Goal: Information Seeking & Learning: Learn about a topic

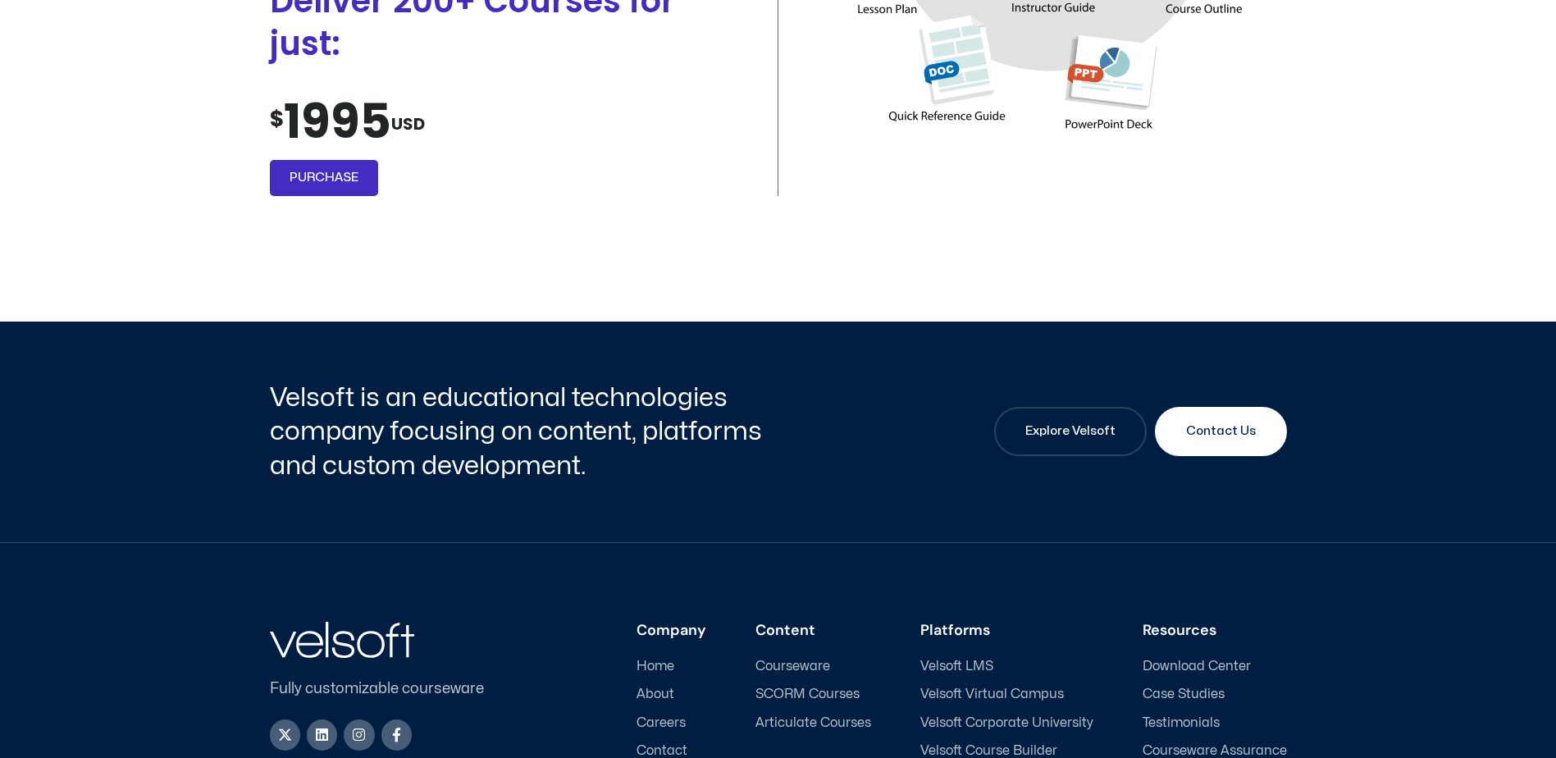
scroll to position [2109, 0]
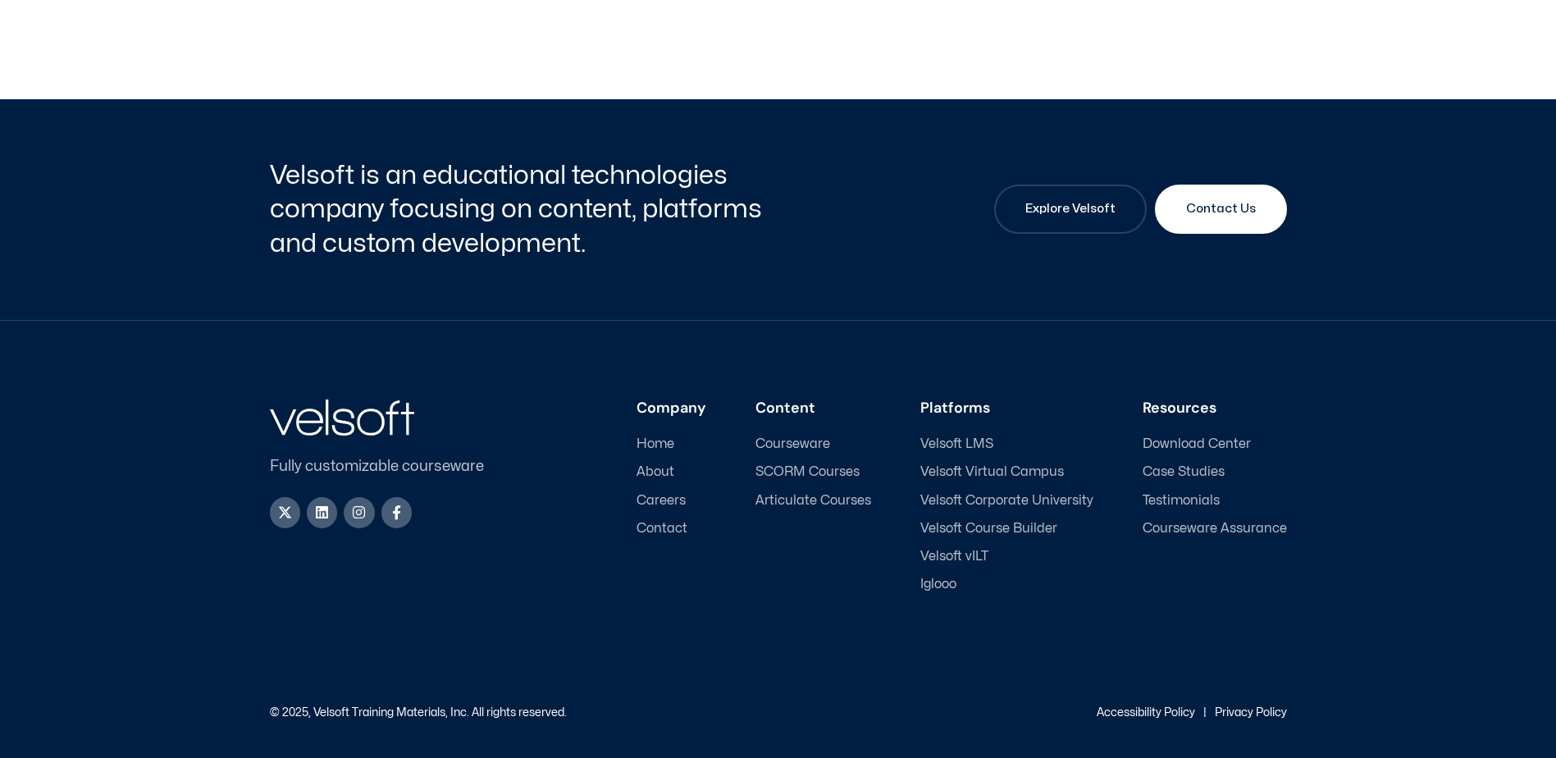
click at [808, 439] on span "Courseware" at bounding box center [793, 444] width 75 height 16
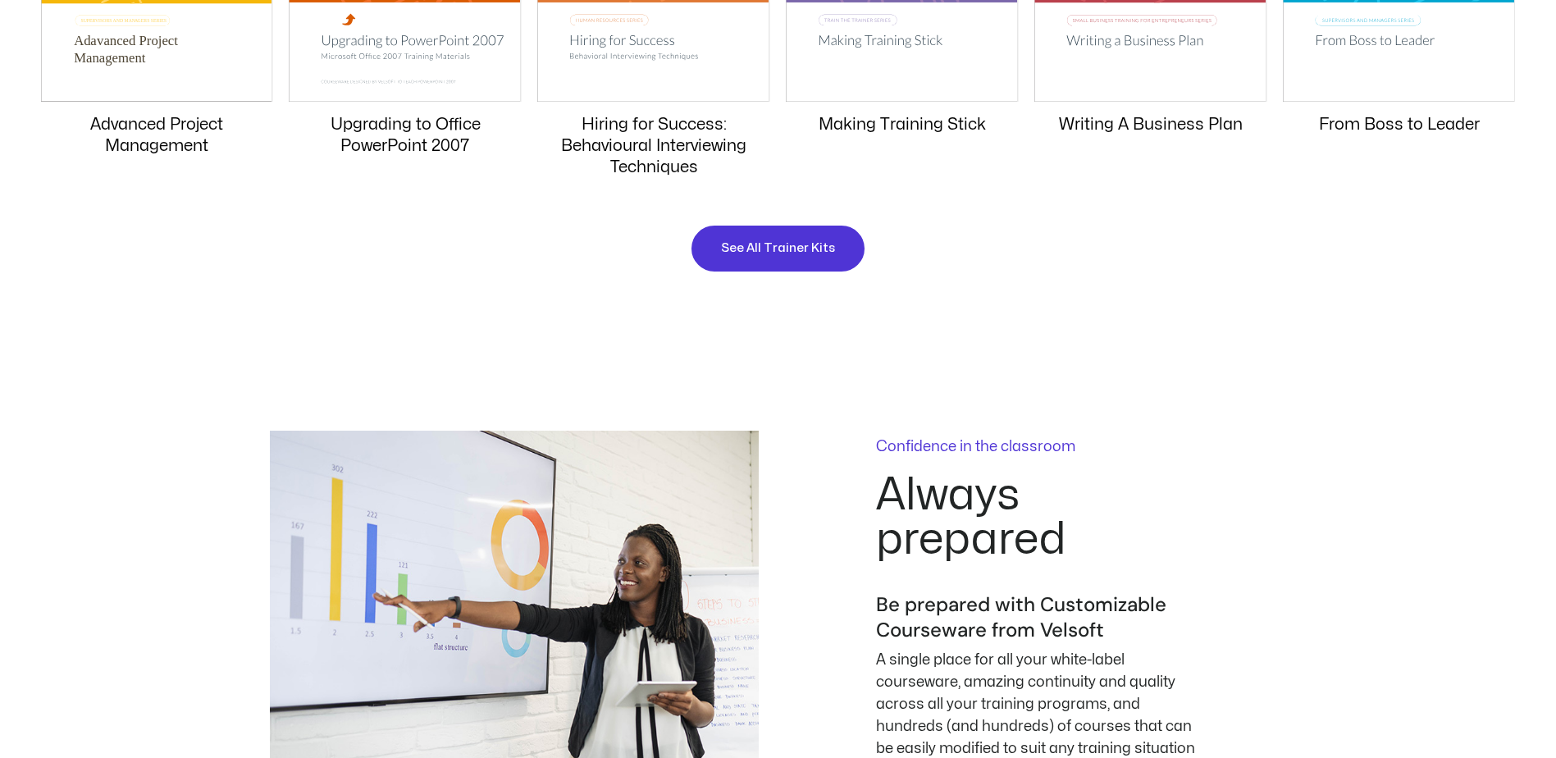
scroll to position [1887, 0]
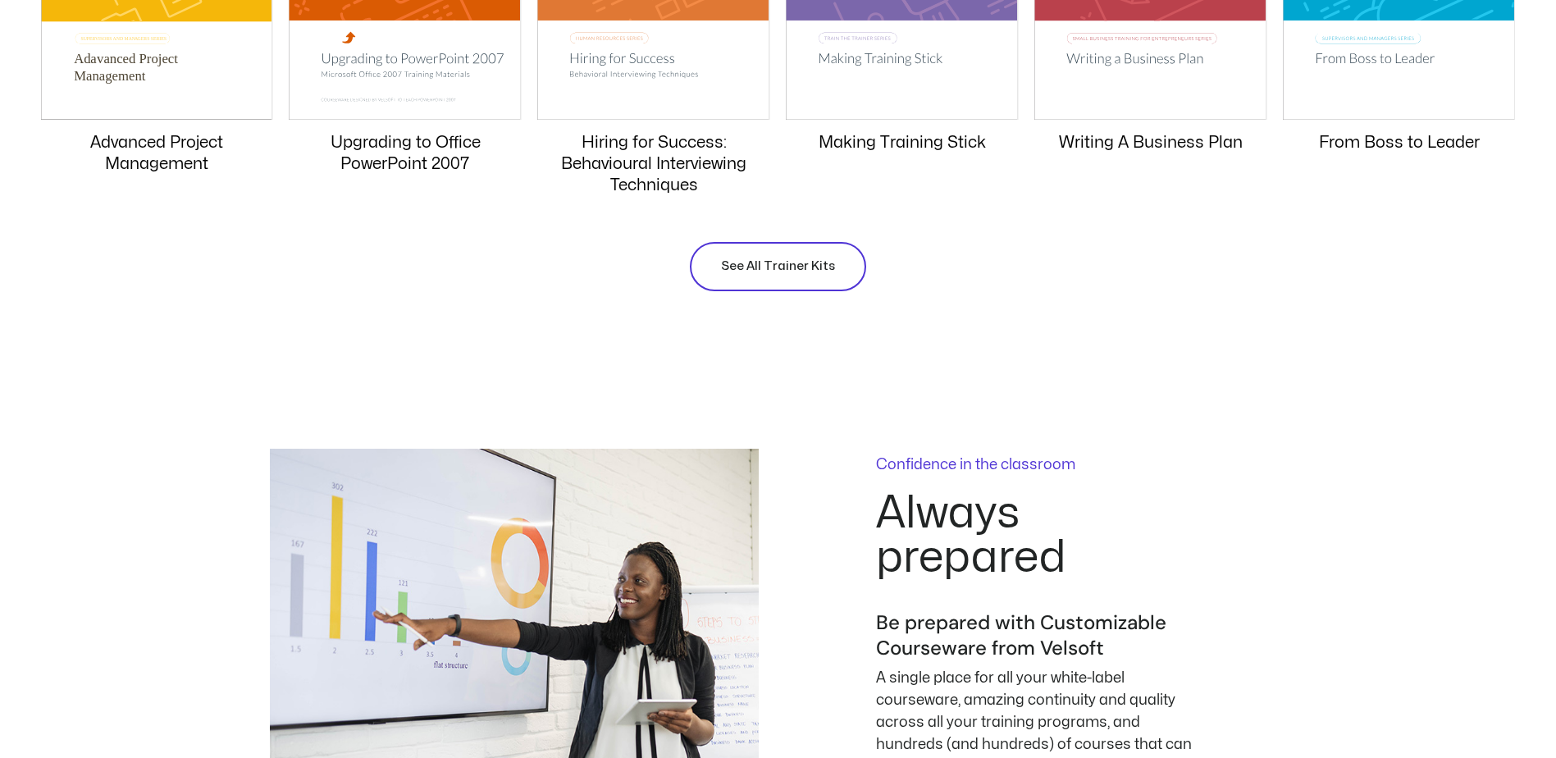
click at [797, 276] on span "See All Trainer Kits" at bounding box center [778, 267] width 114 height 20
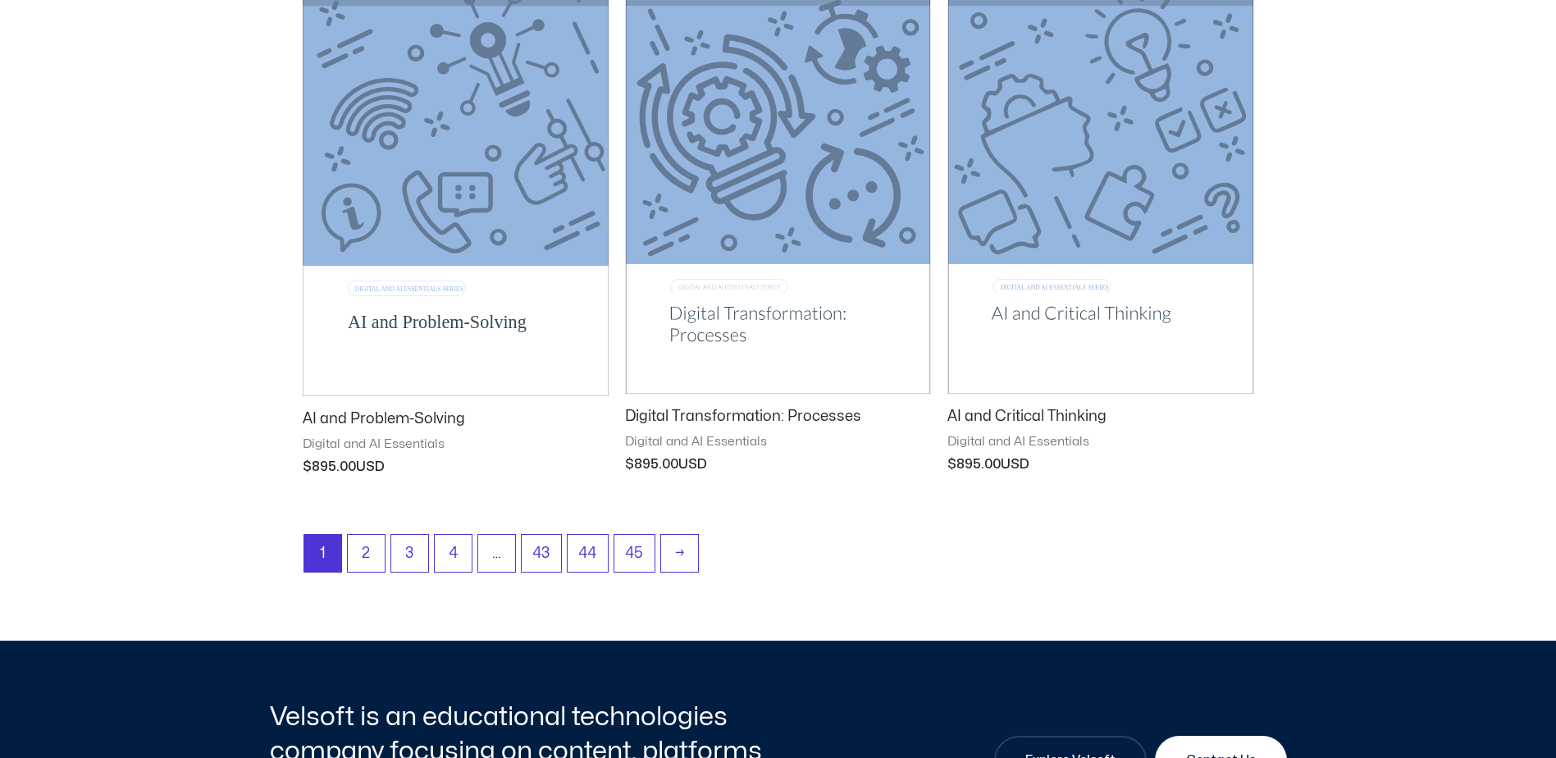
scroll to position [2051, 0]
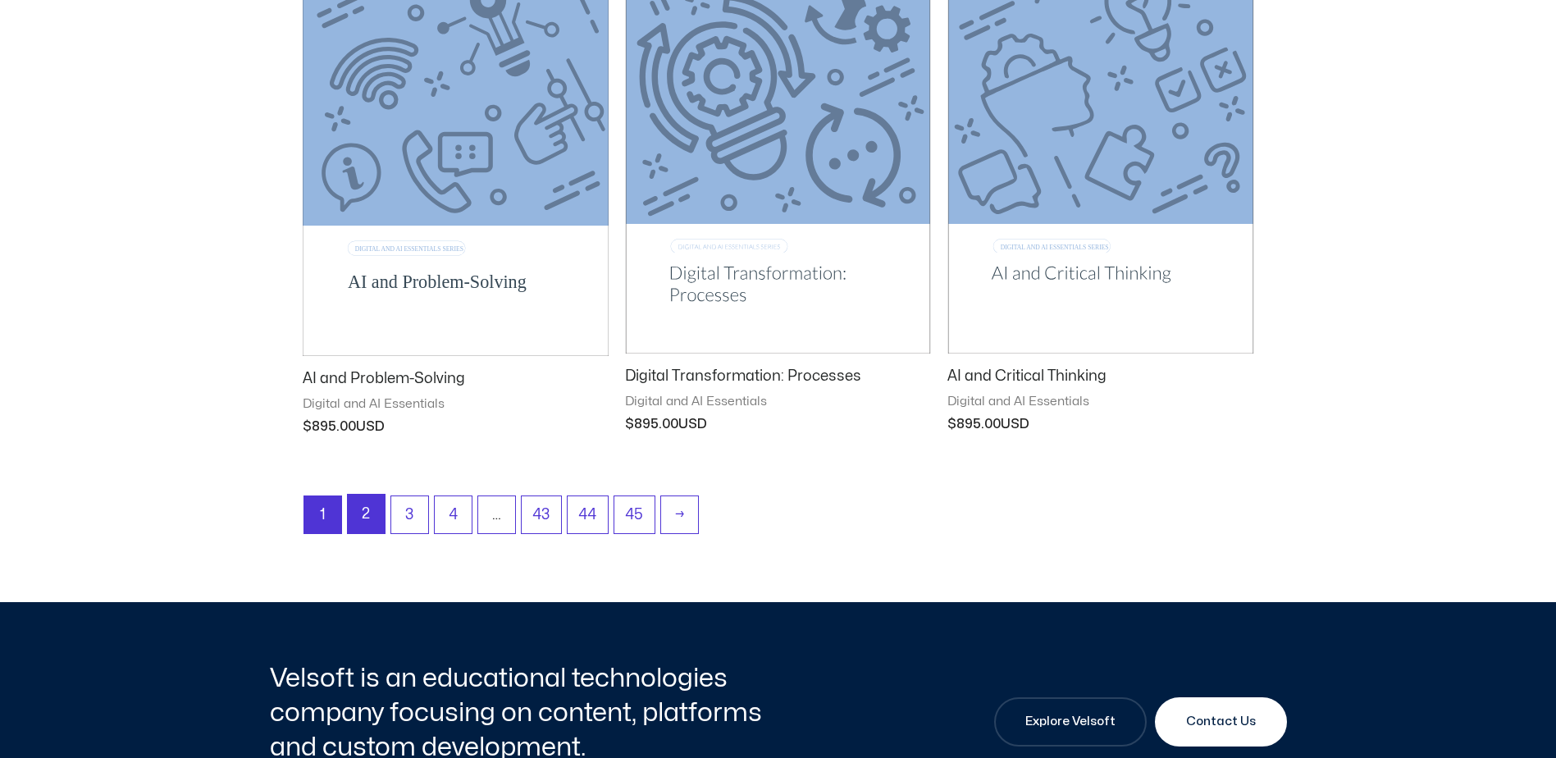
click at [368, 512] on link "2" at bounding box center [366, 514] width 37 height 39
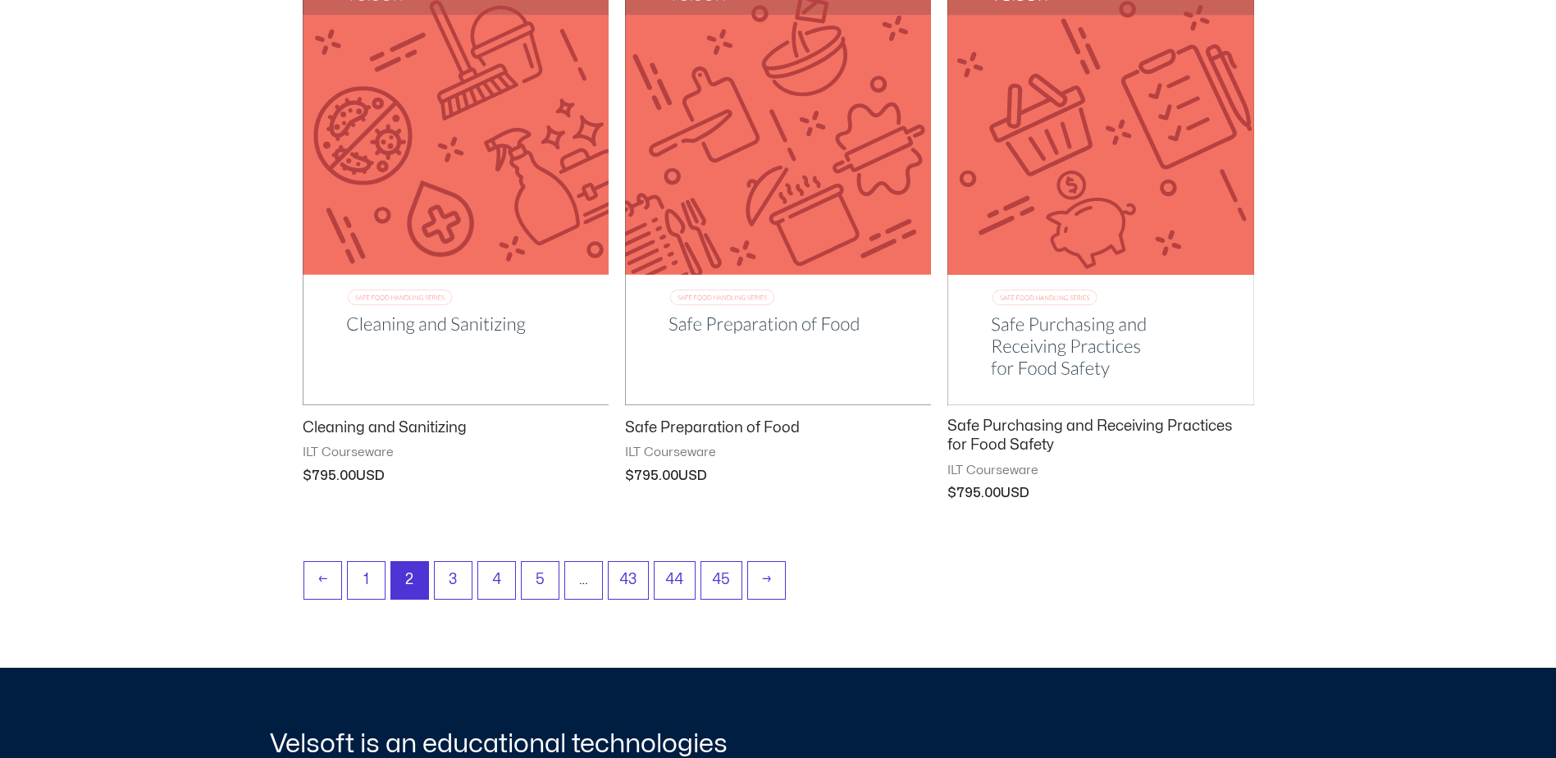
scroll to position [2051, 0]
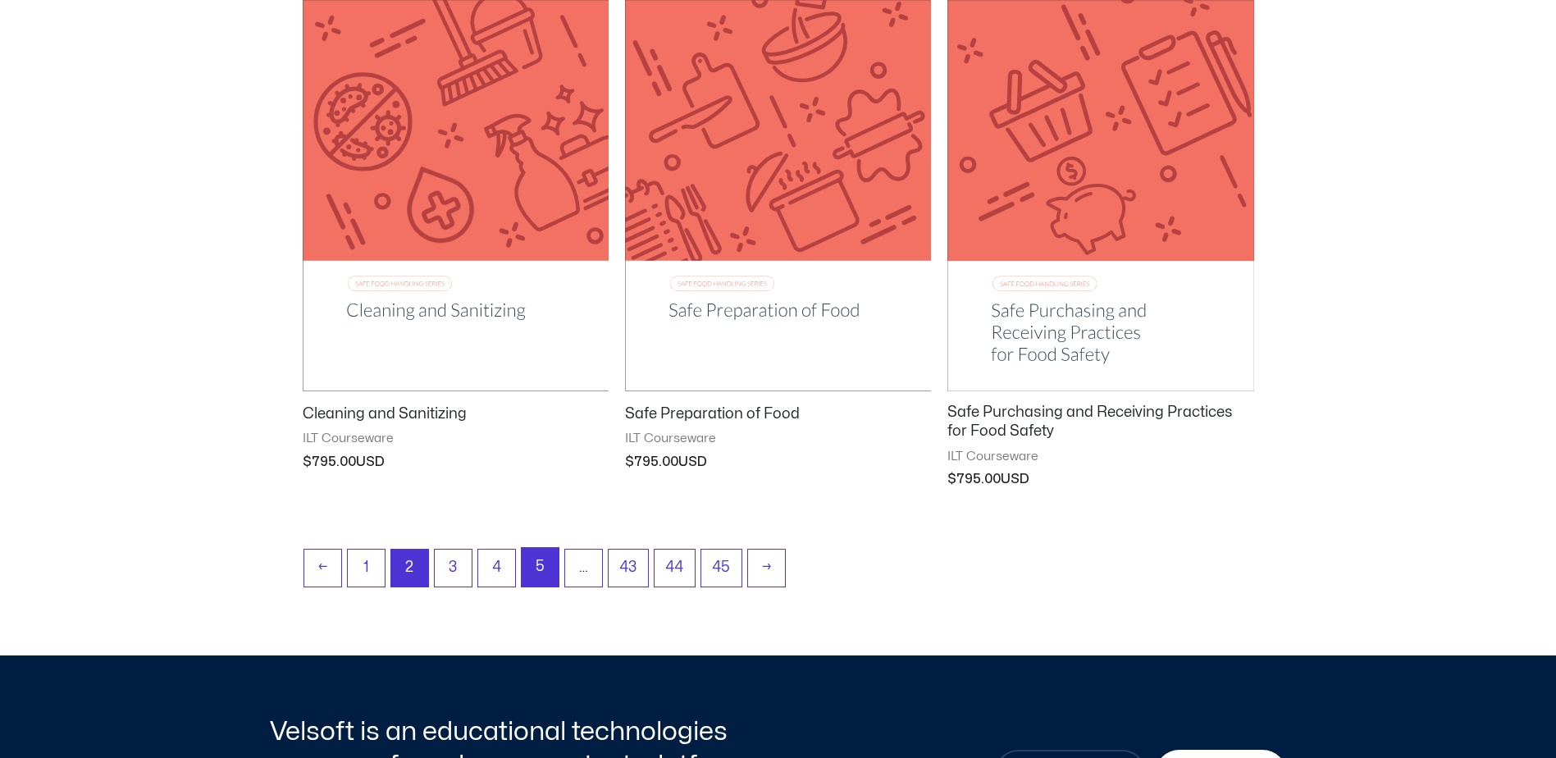
click at [541, 572] on link "5" at bounding box center [540, 567] width 37 height 39
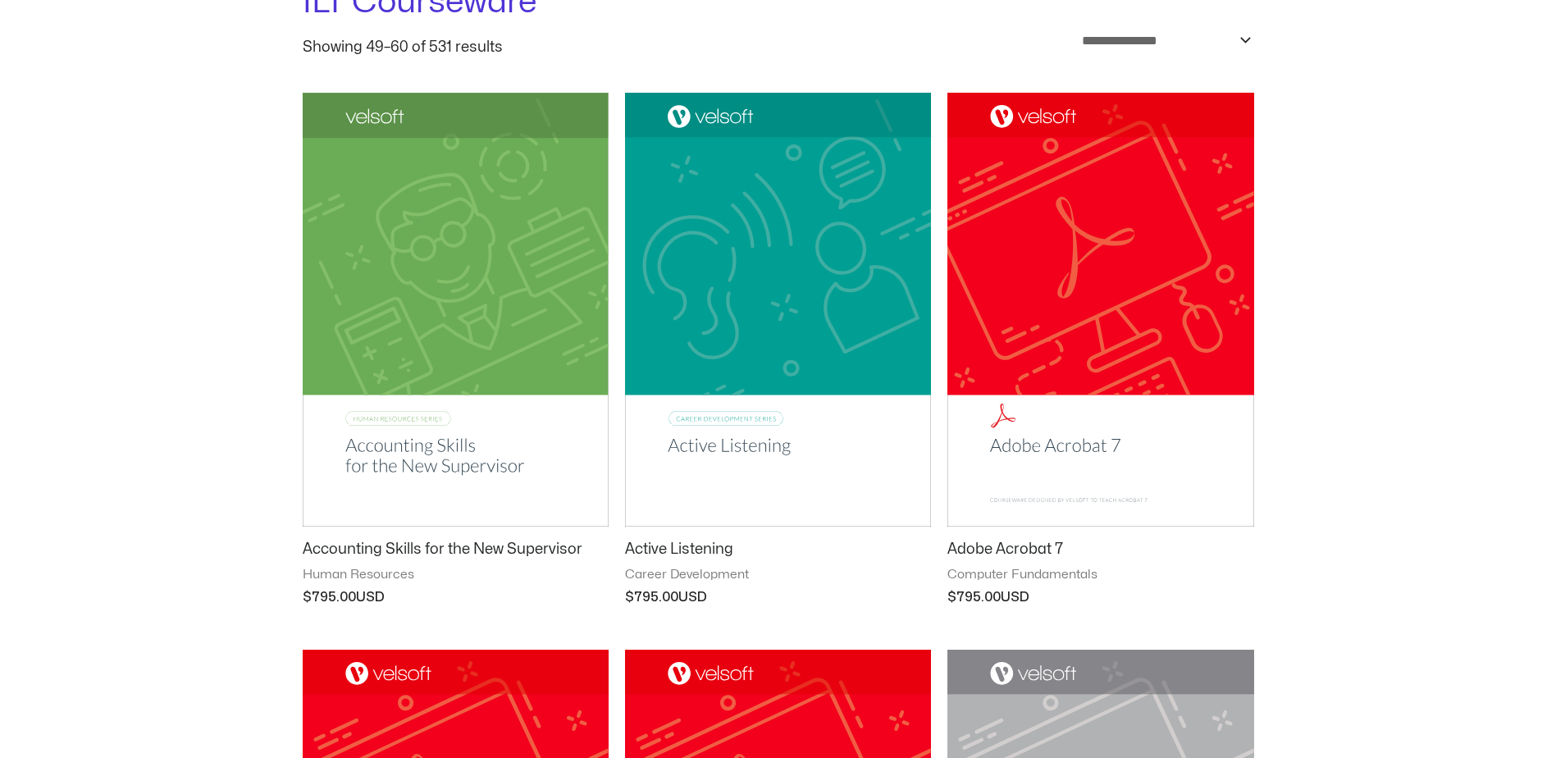
scroll to position [246, 0]
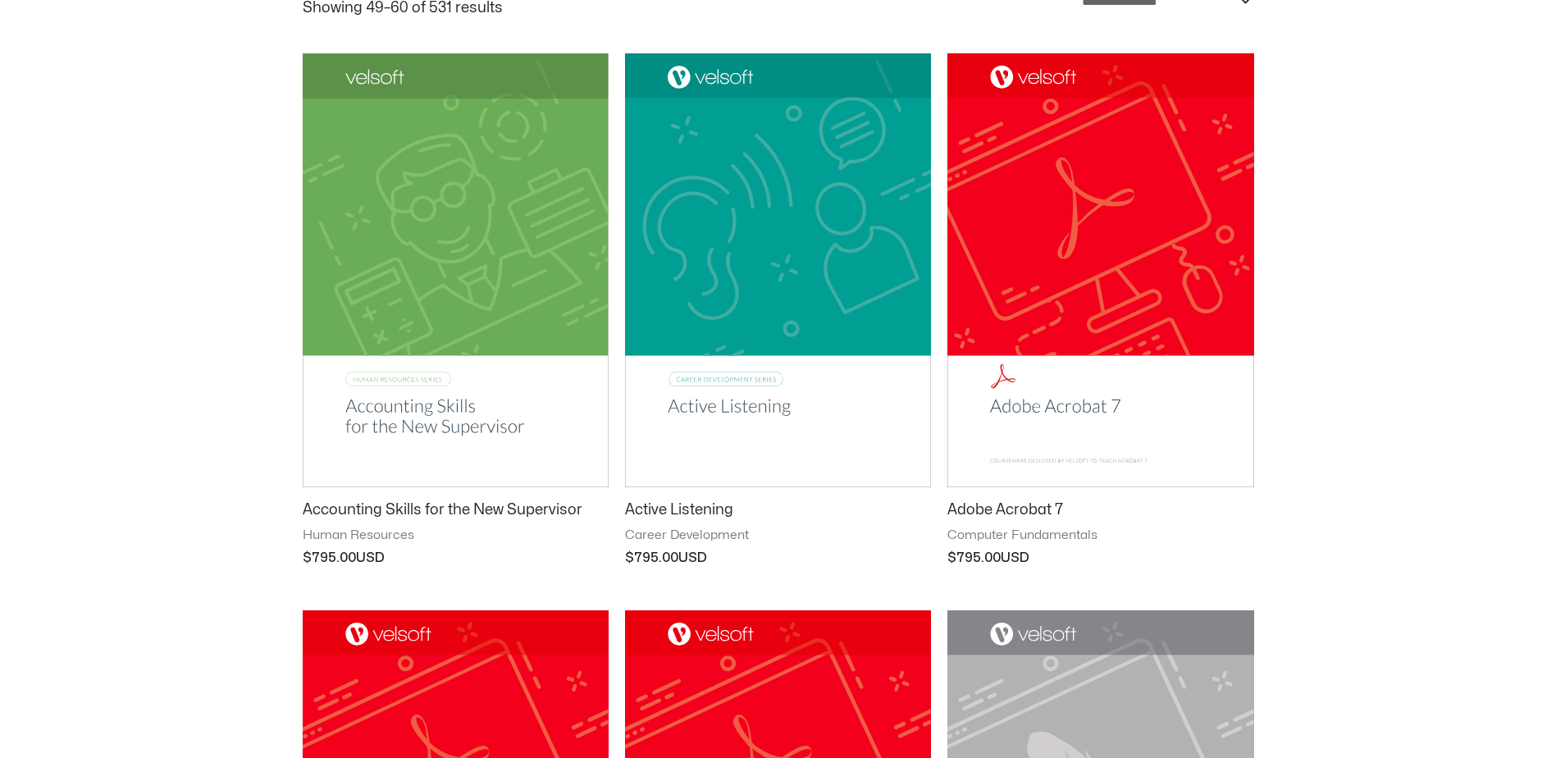
click at [741, 382] on img at bounding box center [778, 270] width 306 height 434
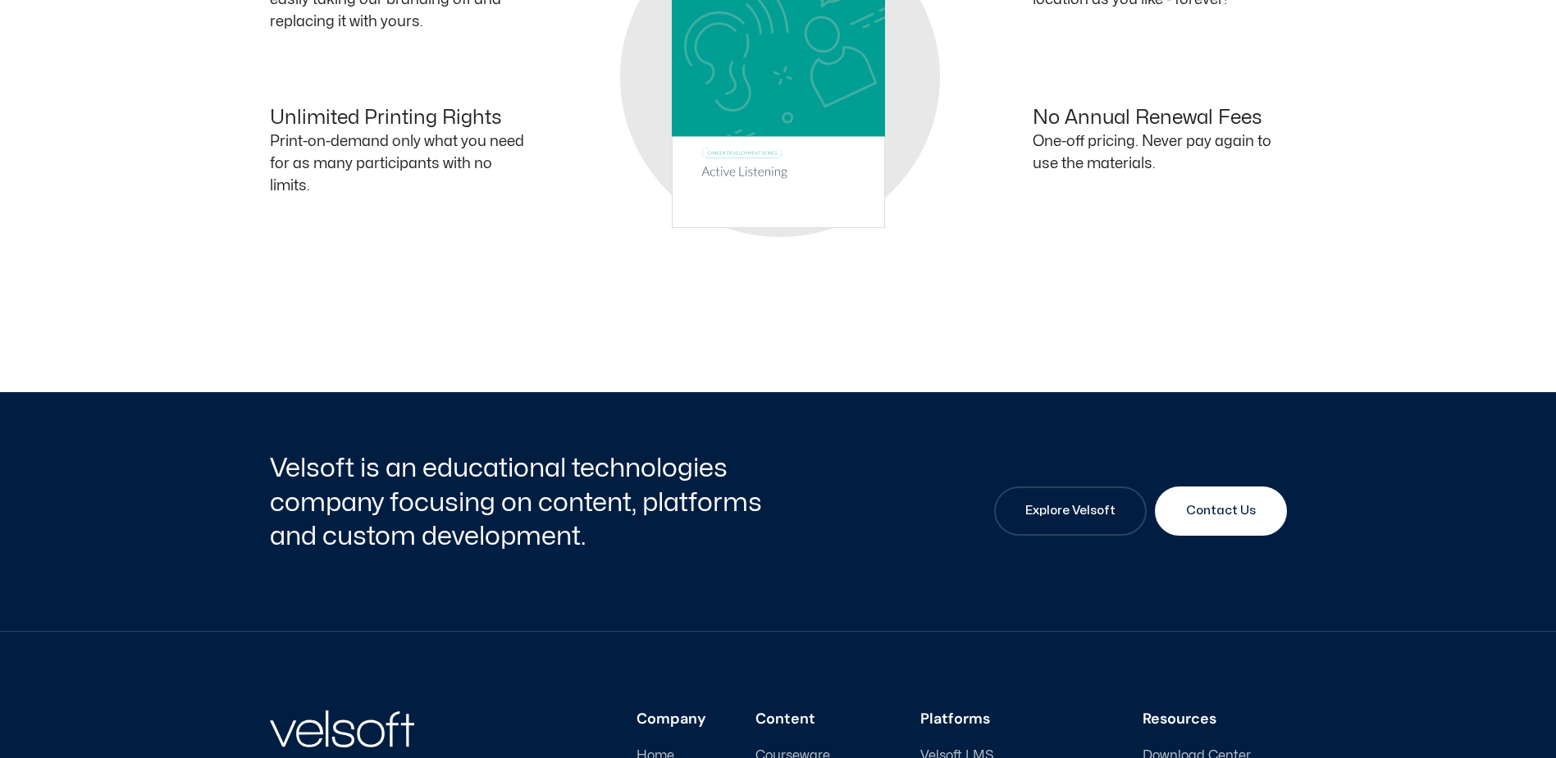
scroll to position [820, 0]
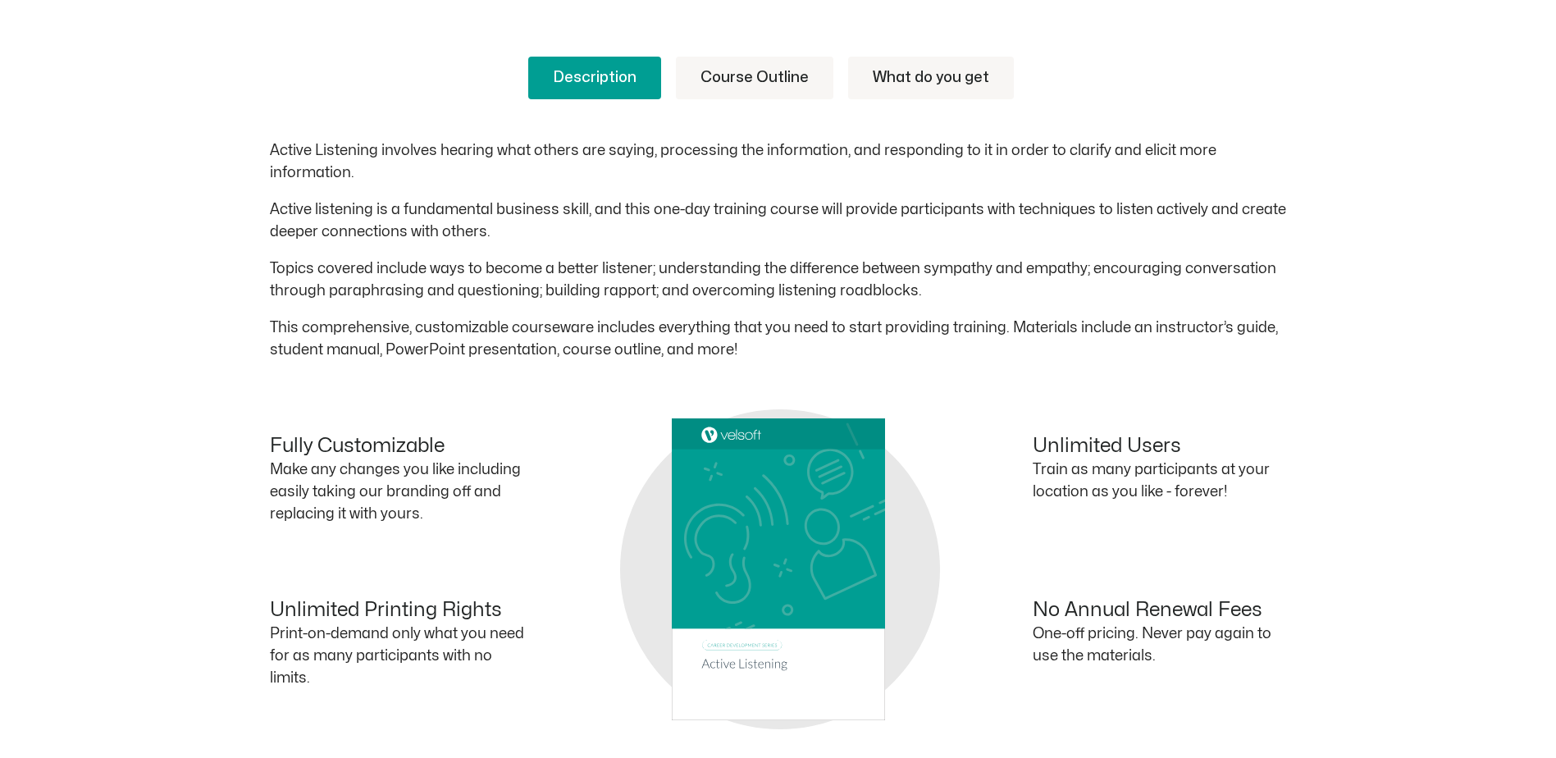
click at [738, 77] on link "Course Outline" at bounding box center [755, 78] width 158 height 43
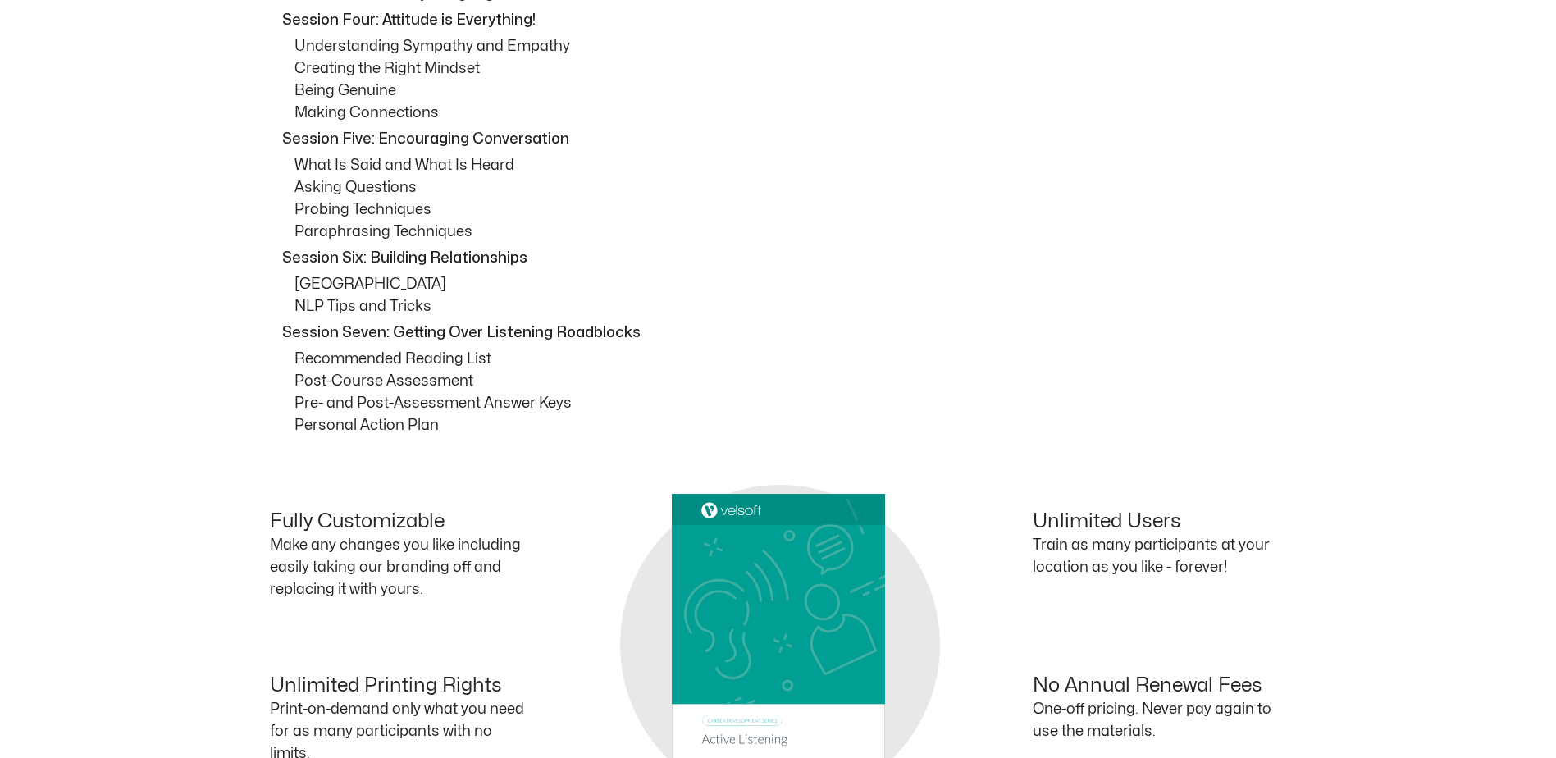
scroll to position [1066, 0]
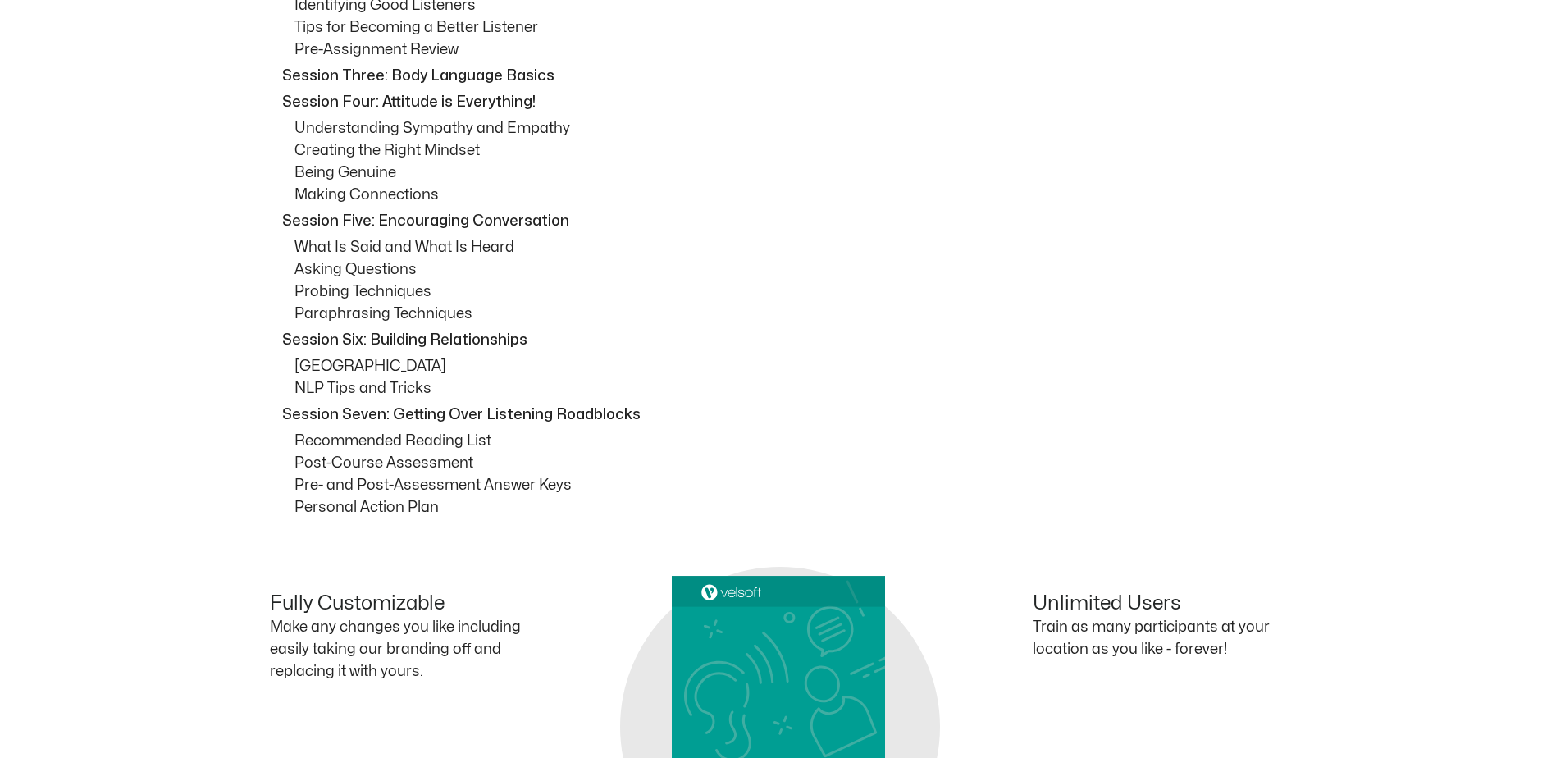
click at [309, 284] on p "Probing Techniques" at bounding box center [791, 292] width 993 height 22
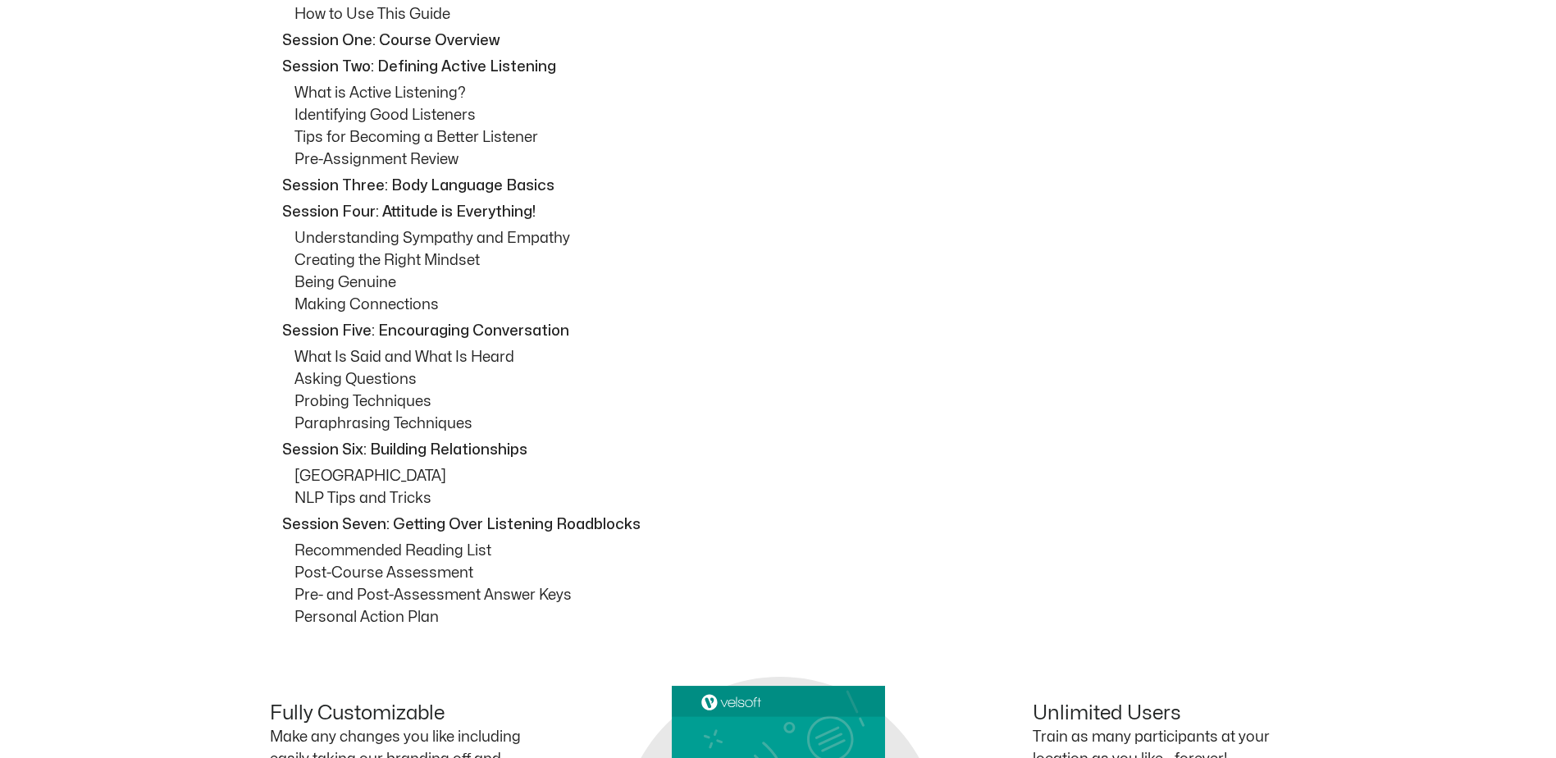
scroll to position [738, 0]
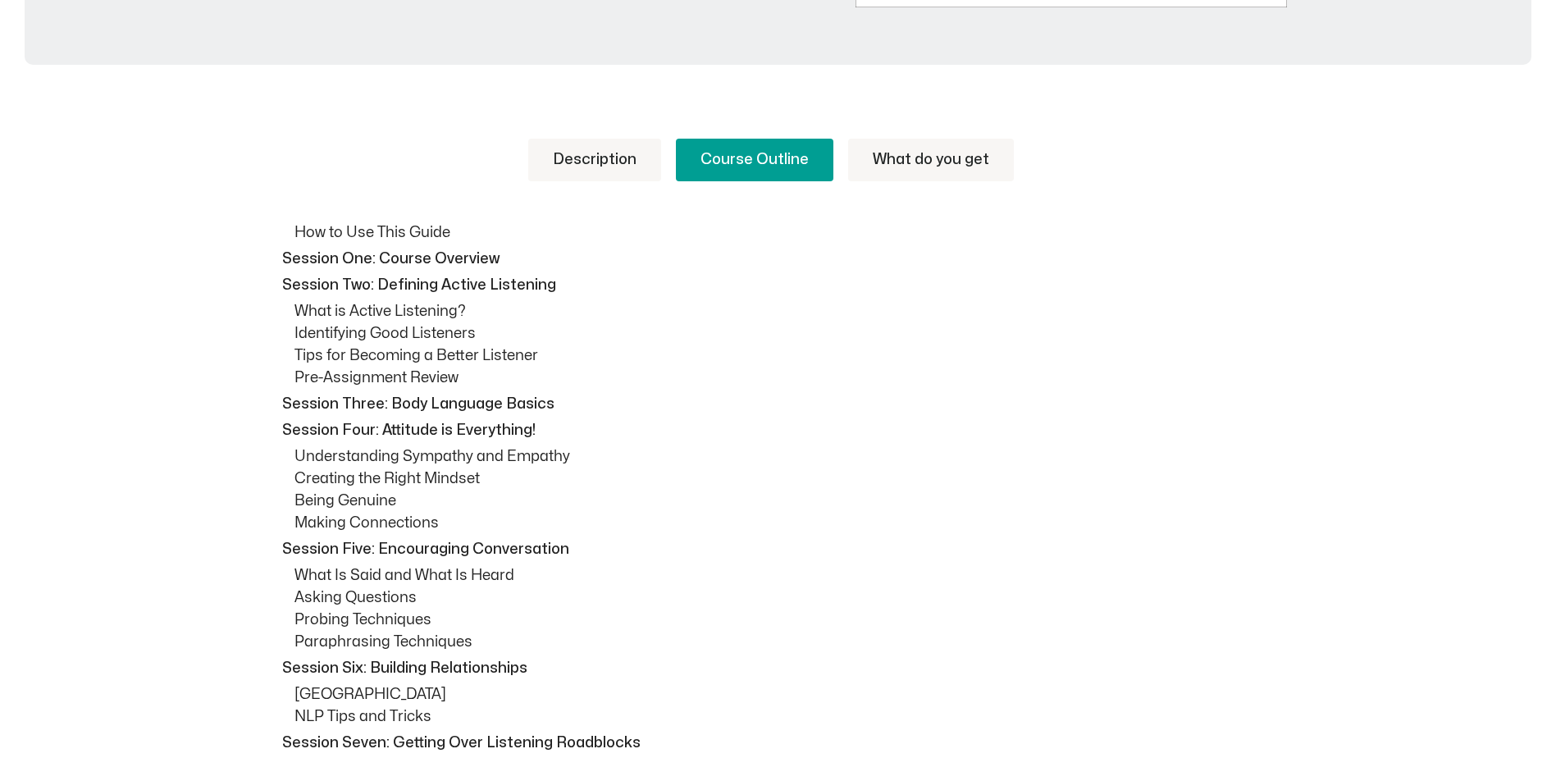
click at [1083, 262] on p "Session One: Course Overview" at bounding box center [782, 259] width 1001 height 22
